Goal: Use online tool/utility: Use online tool/utility

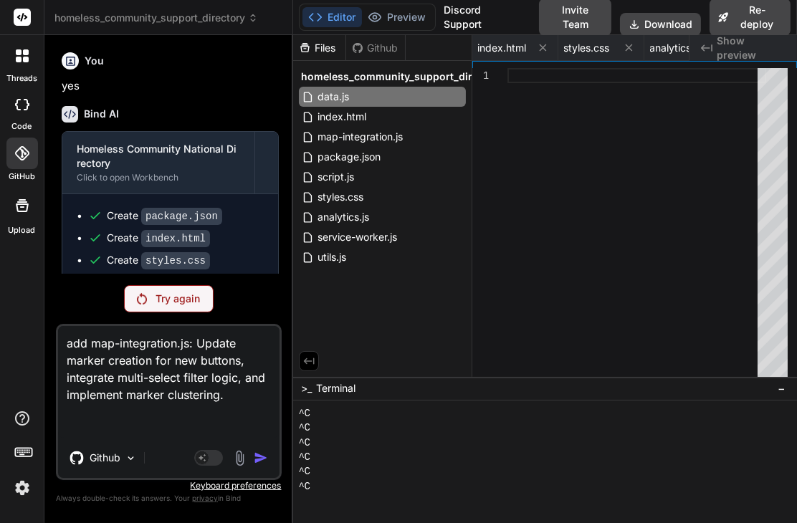
scroll to position [469, 0]
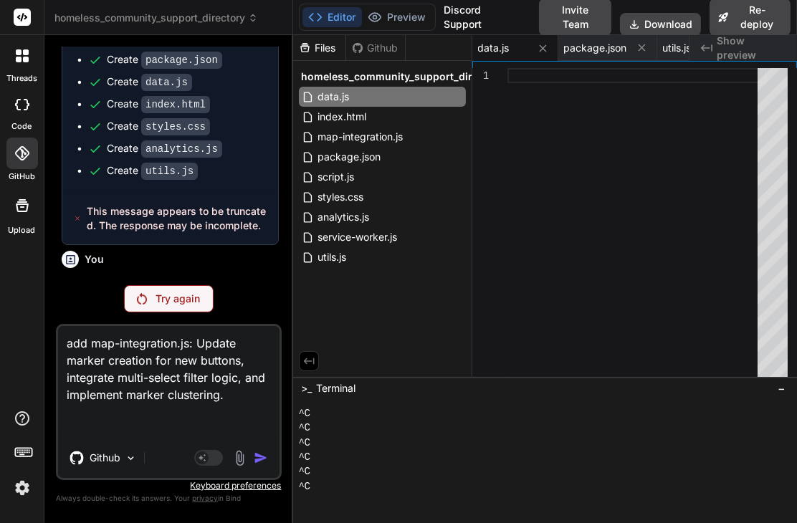
drag, startPoint x: 239, startPoint y: 398, endPoint x: 13, endPoint y: 333, distance: 234.9
click at [13, 334] on div "threads code GitHub Upload homeless_community_support_directory Created with Pi…" at bounding box center [398, 261] width 797 height 523
type textarea "x"
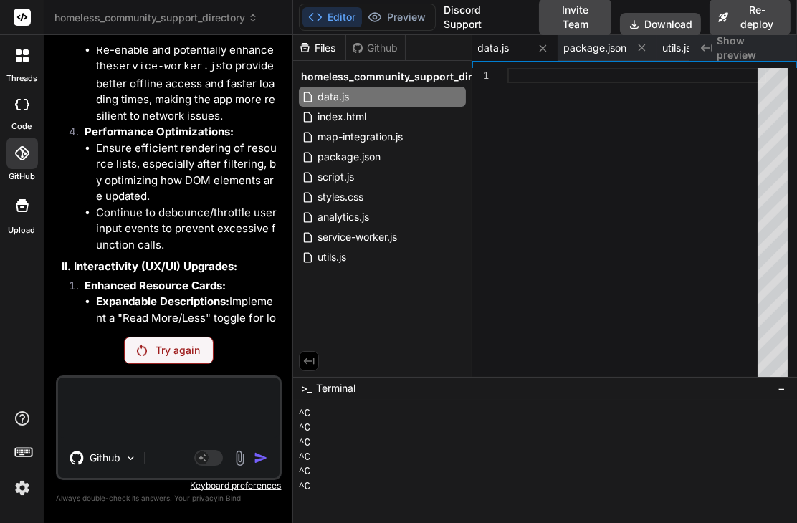
scroll to position [40534, 0]
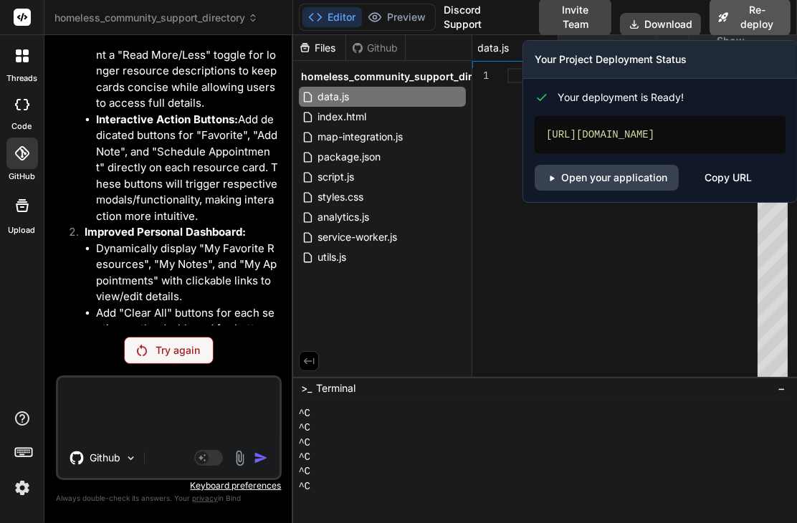
click at [744, 14] on button "Re-deploy" at bounding box center [750, 17] width 81 height 37
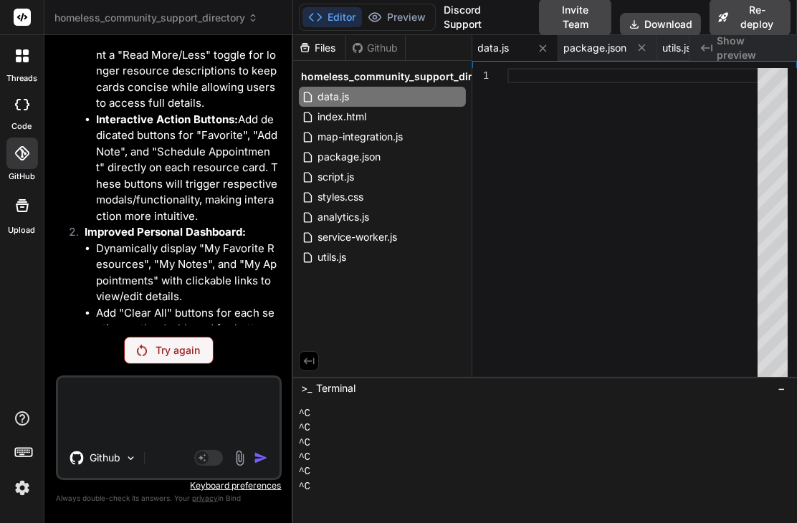
click at [27, 204] on icon at bounding box center [22, 205] width 13 height 13
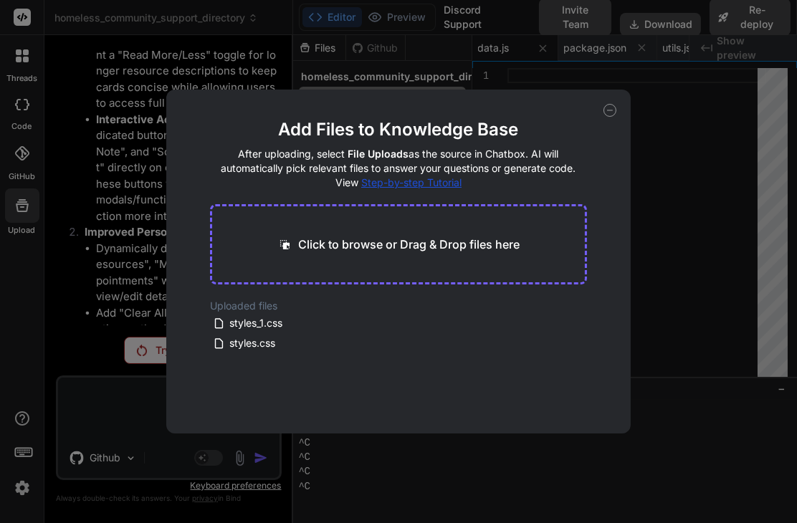
click at [608, 111] on icon at bounding box center [610, 110] width 13 height 13
type textarea "x"
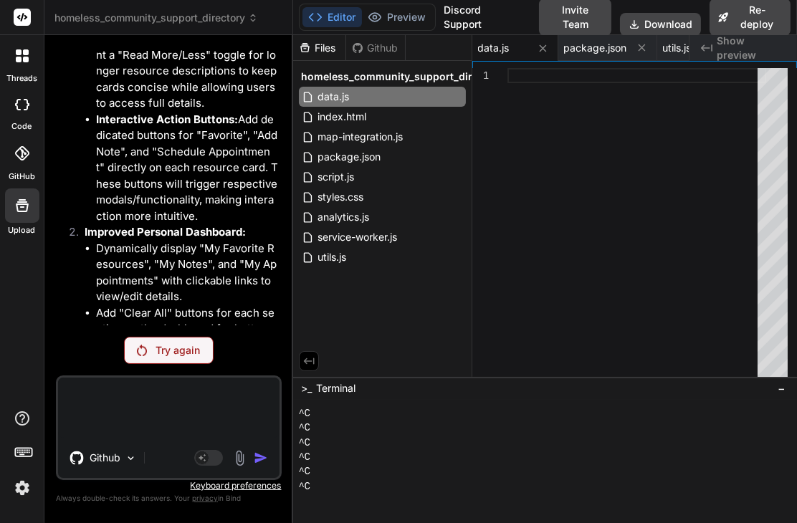
click at [22, 57] on icon at bounding box center [22, 55] width 13 height 13
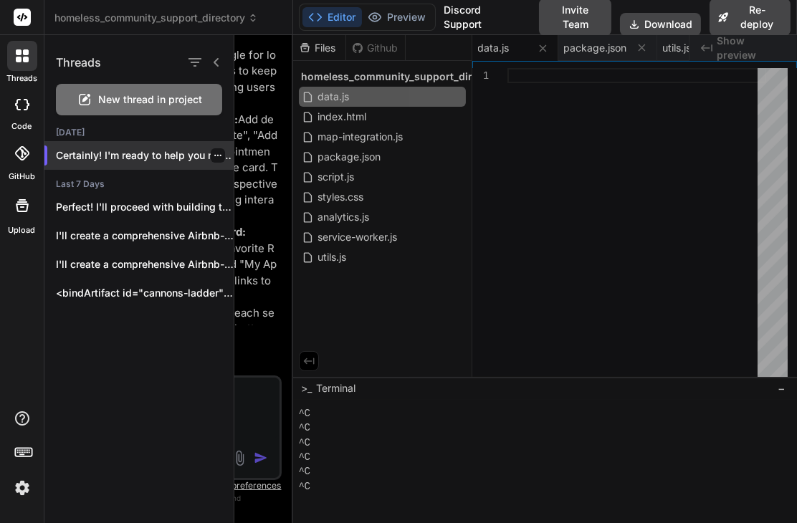
click at [129, 155] on p "Certainly! I'm ready to help you make th..." at bounding box center [145, 155] width 178 height 14
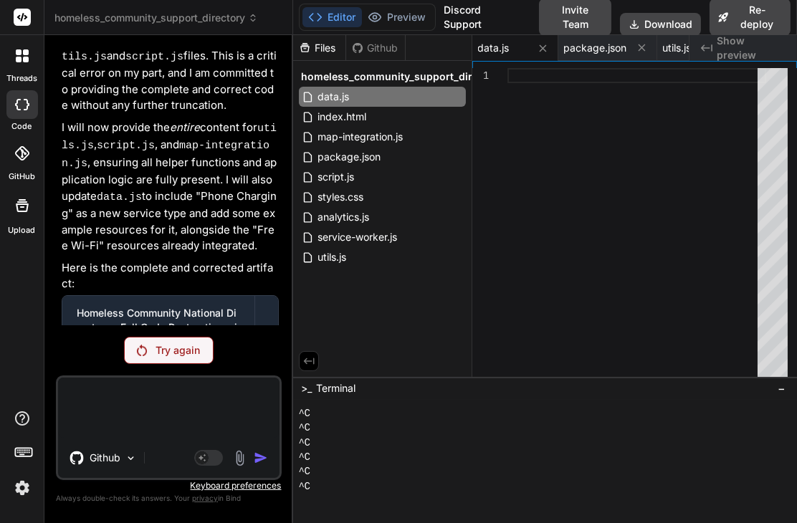
scroll to position [36852, 0]
